Goal: Find specific page/section: Locate item on page

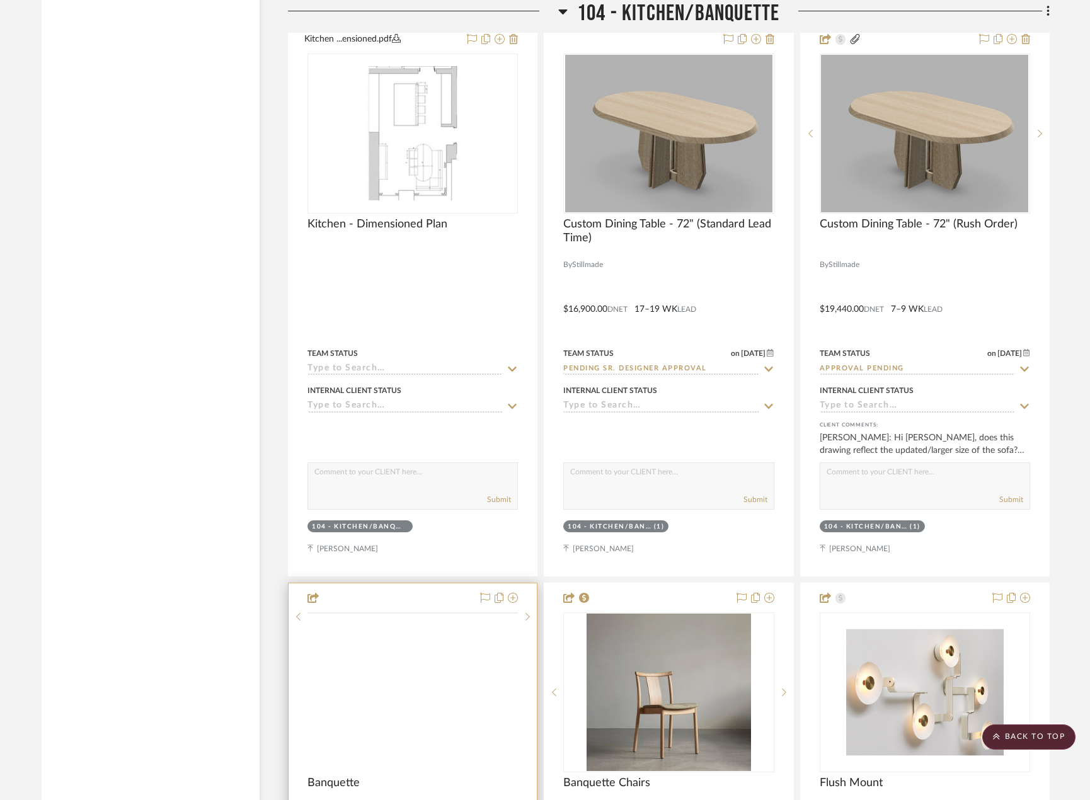
scroll to position [6410, 0]
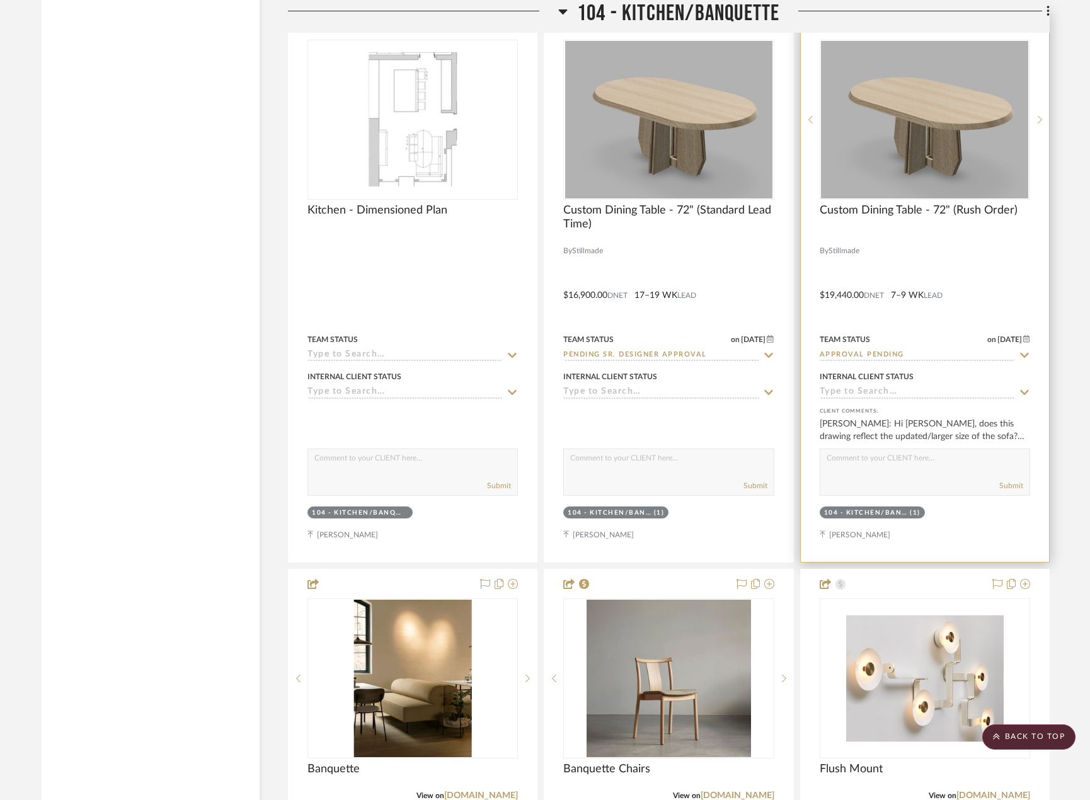
click at [942, 242] on div at bounding box center [924, 236] width 210 height 11
click at [933, 204] on span "Custom Dining Table - 72" (Rush Order)" at bounding box center [918, 210] width 198 height 14
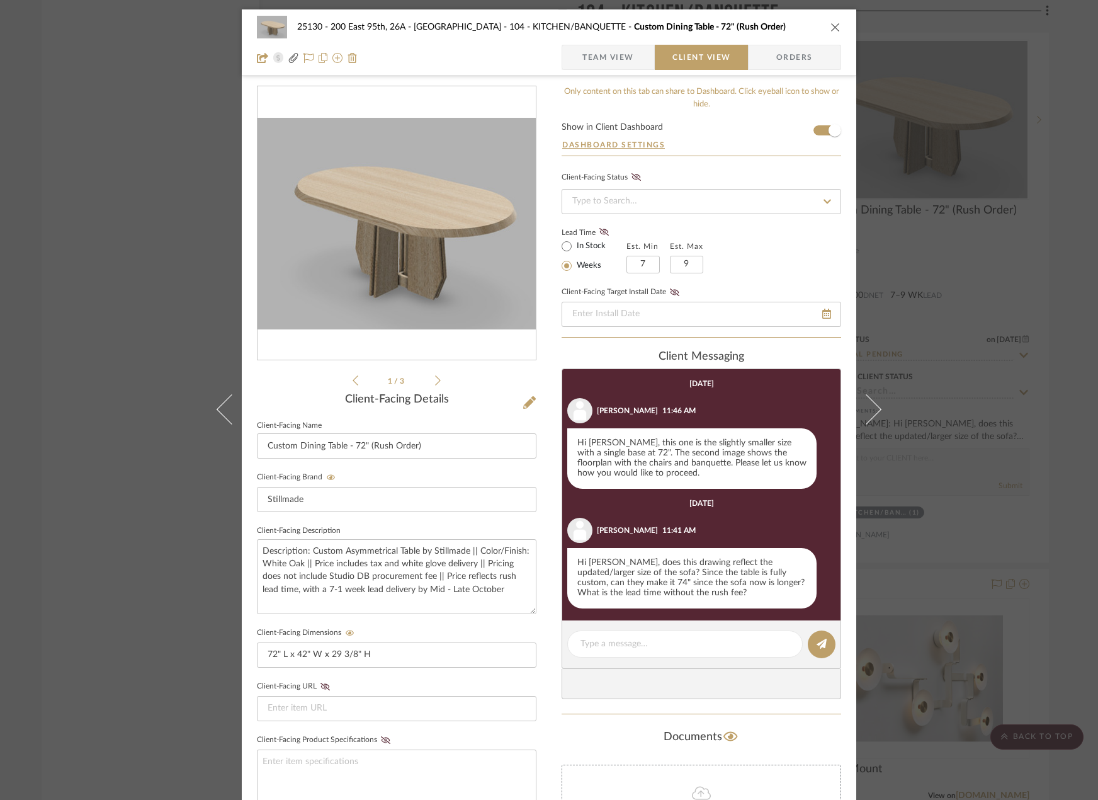
scroll to position [81, 0]
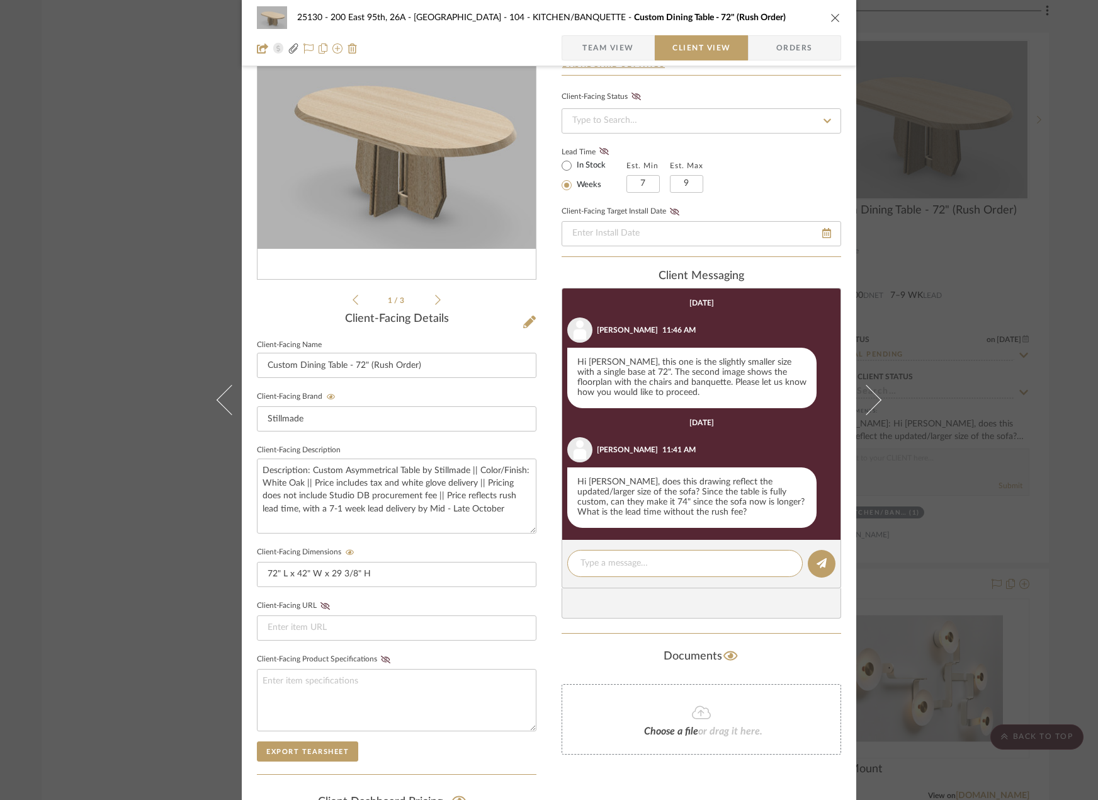
click at [952, 286] on div "25130 - 200 East 95th, 26A - Kosheleva 104 - KITCHEN/BANQUETTE Custom Dining Ta…" at bounding box center [549, 400] width 1098 height 800
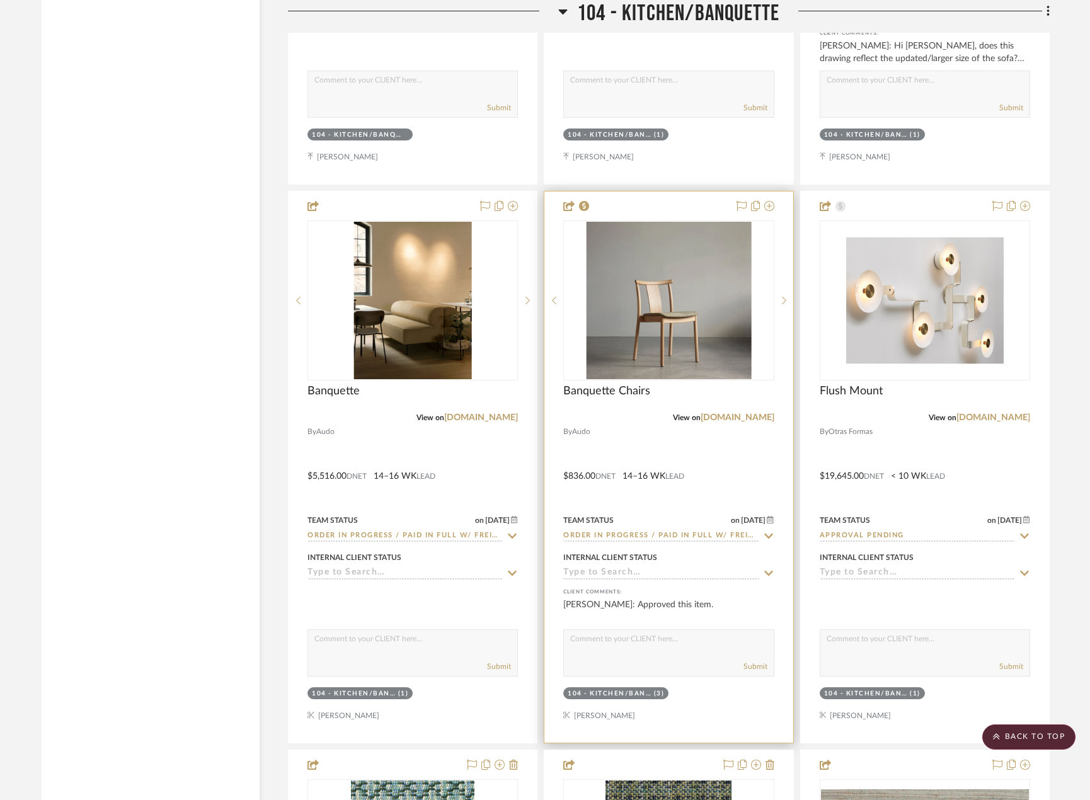
scroll to position [6913, 0]
